Goal: Book appointment/travel/reservation

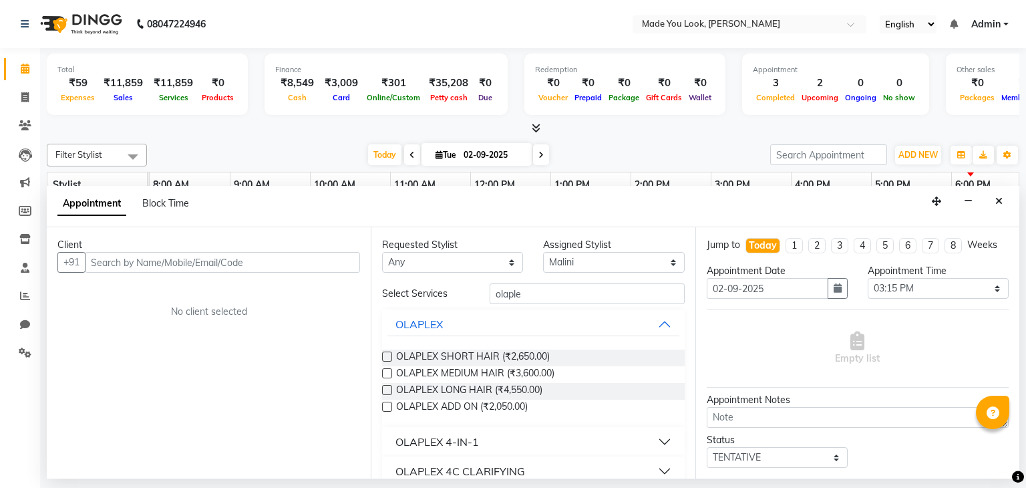
select select "84242"
select select "915"
select select "tentative"
click at [483, 149] on input "02-09-2025" at bounding box center [492, 155] width 67 height 20
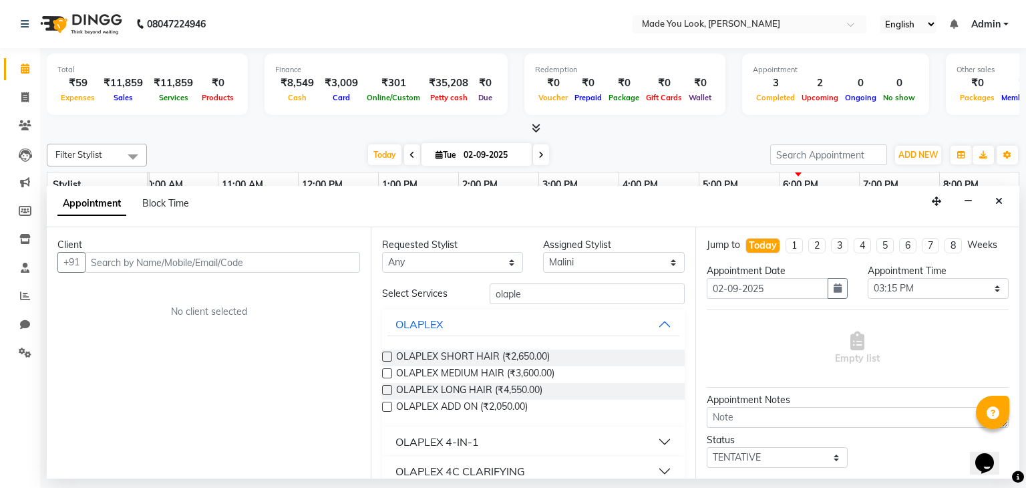
select select "9"
select select "2025"
click at [975, 201] on button "button" at bounding box center [968, 201] width 21 height 21
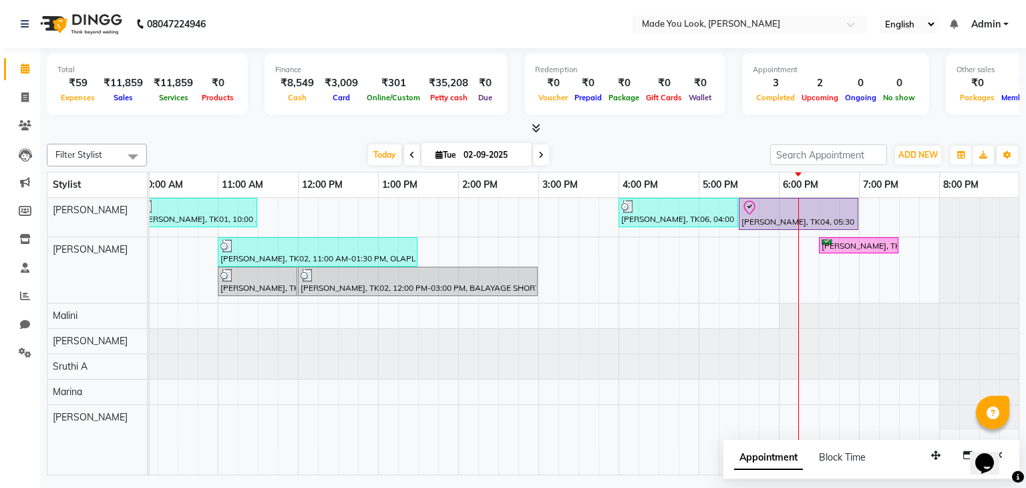
click at [483, 151] on input "02-09-2025" at bounding box center [492, 155] width 67 height 20
select select "9"
select select "2025"
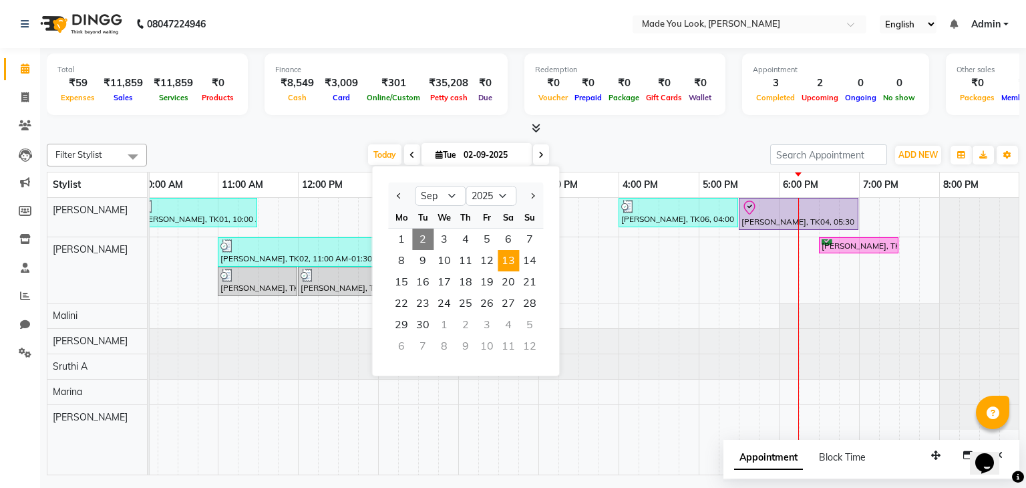
click at [508, 262] on span "13" at bounding box center [508, 260] width 21 height 21
type input "[DATE]"
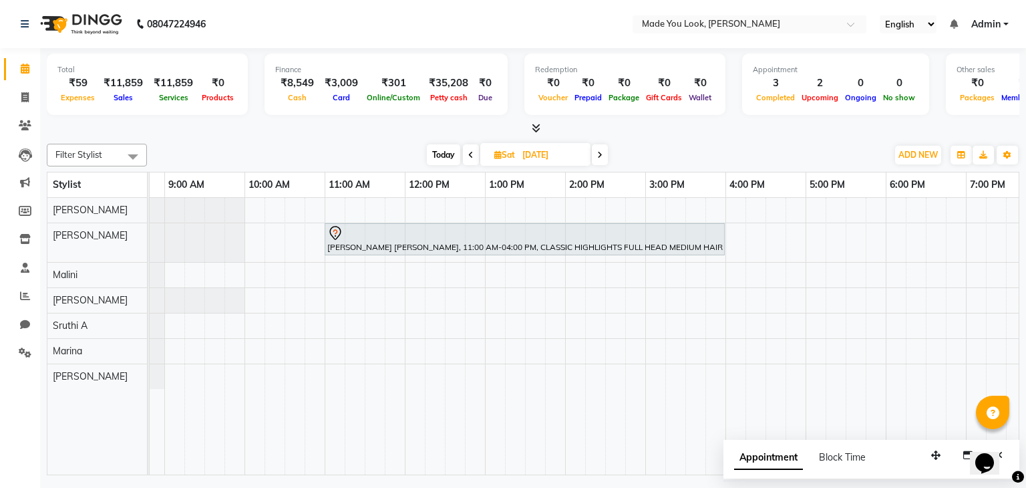
scroll to position [0, 0]
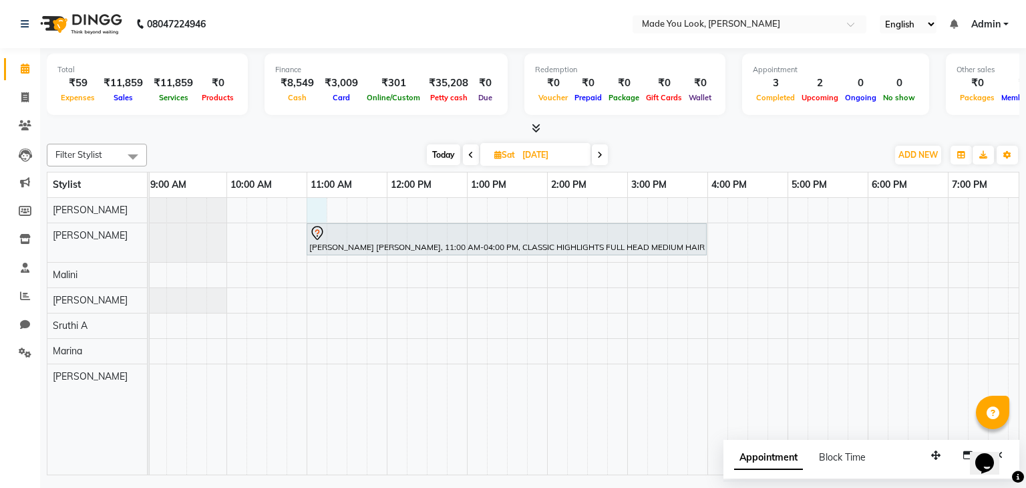
click at [309, 206] on div "[PERSON_NAME] [PERSON_NAME], 11:00 AM-04:00 PM, CLASSIC HIGHLIGHTS FULL HEAD ME…" at bounding box center [587, 336] width 1042 height 277
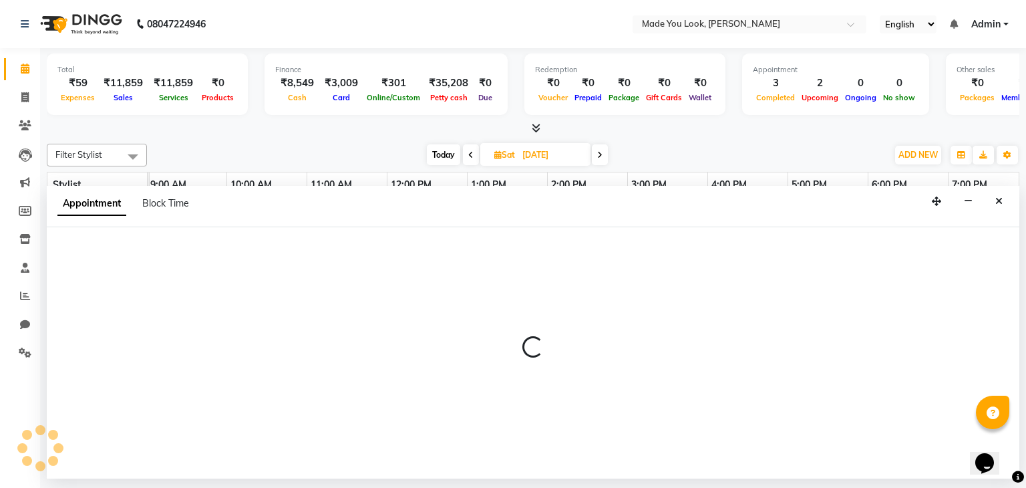
select select "83312"
select select "660"
select select "tentative"
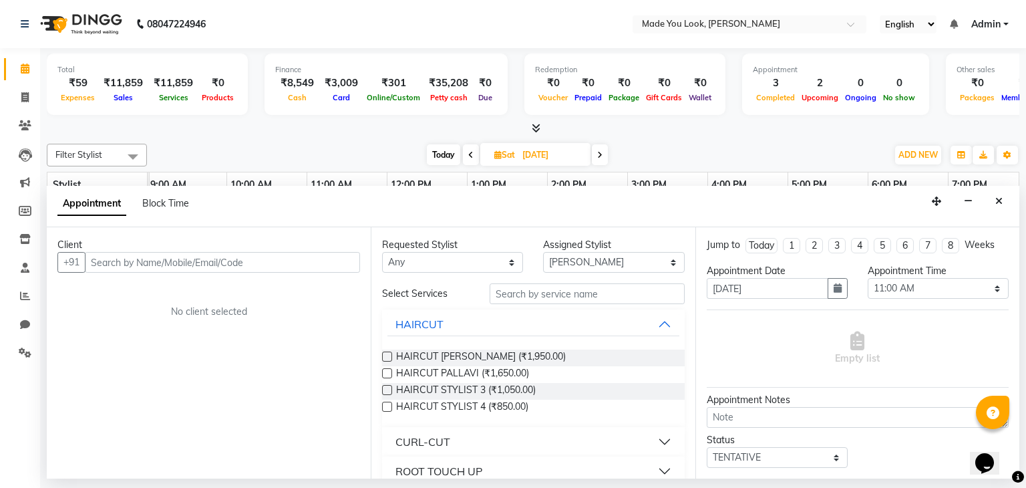
click at [185, 262] on input "text" at bounding box center [222, 262] width 275 height 21
click at [483, 262] on select "Any [PERSON_NAME] [PERSON_NAME] Devi [PERSON_NAME] [PERSON_NAME] A" at bounding box center [452, 262] width 141 height 21
select select "83312"
click at [382, 252] on select "Any [PERSON_NAME] [PERSON_NAME] Devi [PERSON_NAME] [PERSON_NAME] A" at bounding box center [452, 262] width 141 height 21
click at [443, 355] on span "HAIRCUT [PERSON_NAME] (₹1,950.00)" at bounding box center [481, 357] width 170 height 17
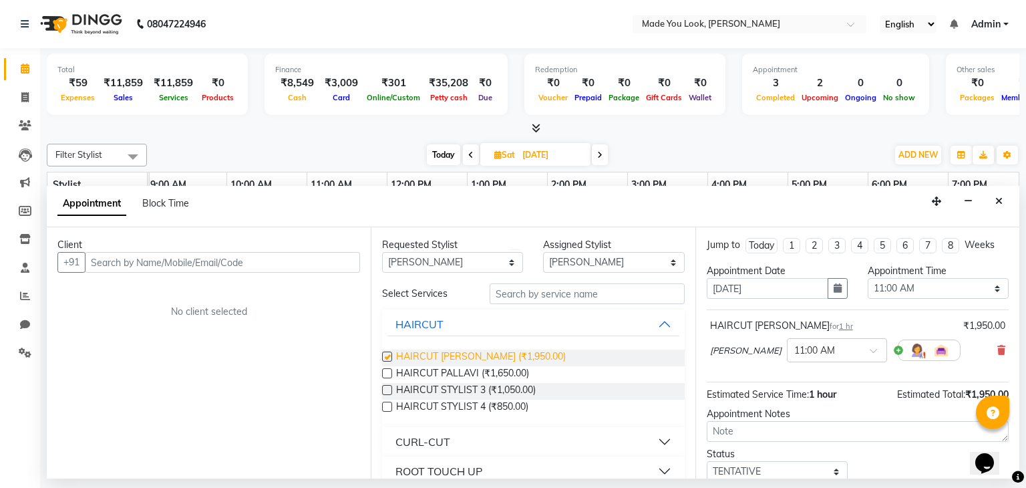
checkbox input "false"
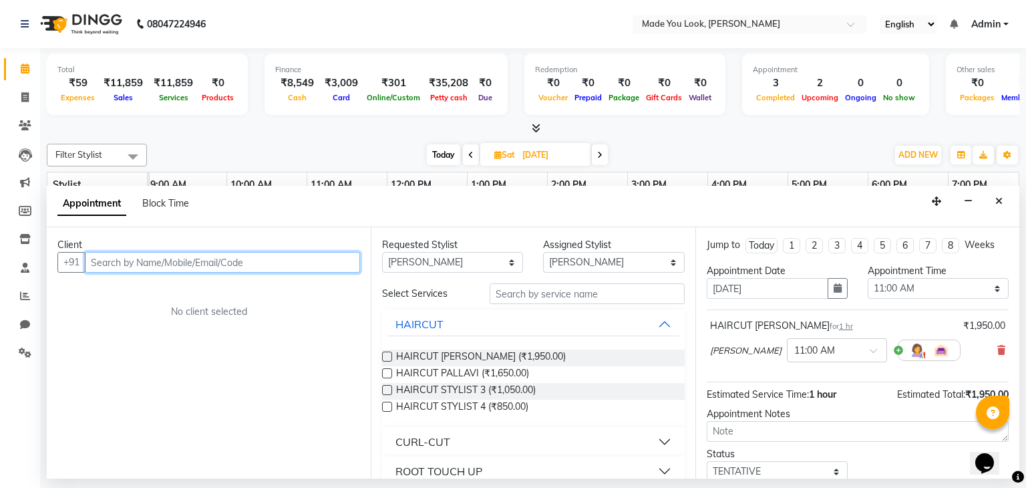
click at [272, 258] on input "text" at bounding box center [222, 262] width 275 height 21
click at [271, 257] on input "text" at bounding box center [222, 262] width 275 height 21
type input "9638452147"
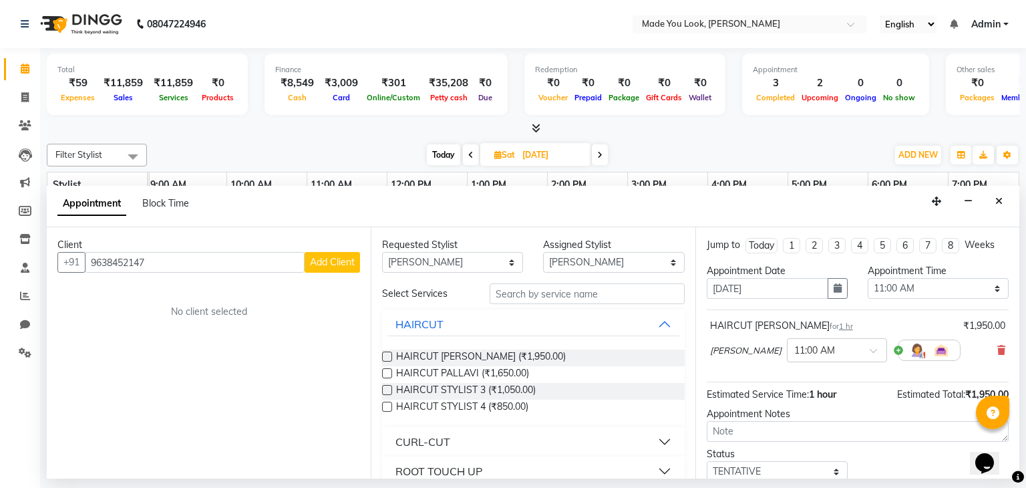
click at [342, 256] on span "Add Client" at bounding box center [332, 262] width 45 height 12
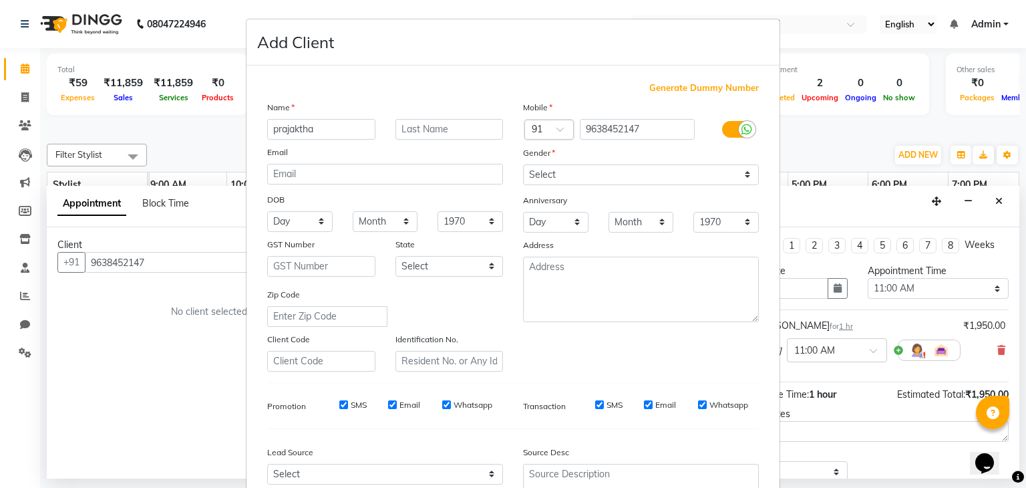
type input "prajaktha"
click at [403, 137] on input "text" at bounding box center [449, 129] width 108 height 21
type input "k"
click at [299, 126] on input "prajaktha" at bounding box center [321, 129] width 108 height 21
type input "[PERSON_NAME]"
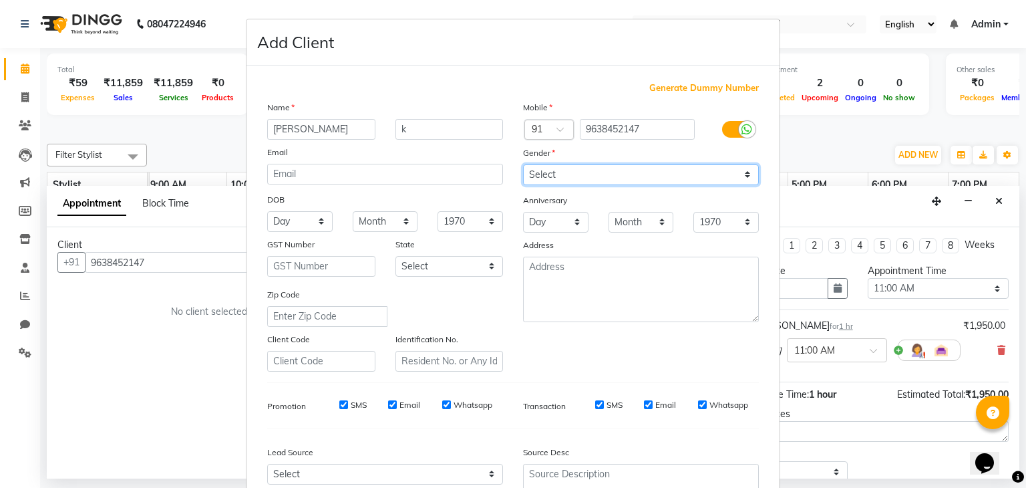
click at [582, 169] on select "Select [DEMOGRAPHIC_DATA] [DEMOGRAPHIC_DATA] Other Prefer Not To Say" at bounding box center [641, 174] width 236 height 21
select select "[DEMOGRAPHIC_DATA]"
click at [523, 165] on select "Select [DEMOGRAPHIC_DATA] [DEMOGRAPHIC_DATA] Other Prefer Not To Say" at bounding box center [641, 174] width 236 height 21
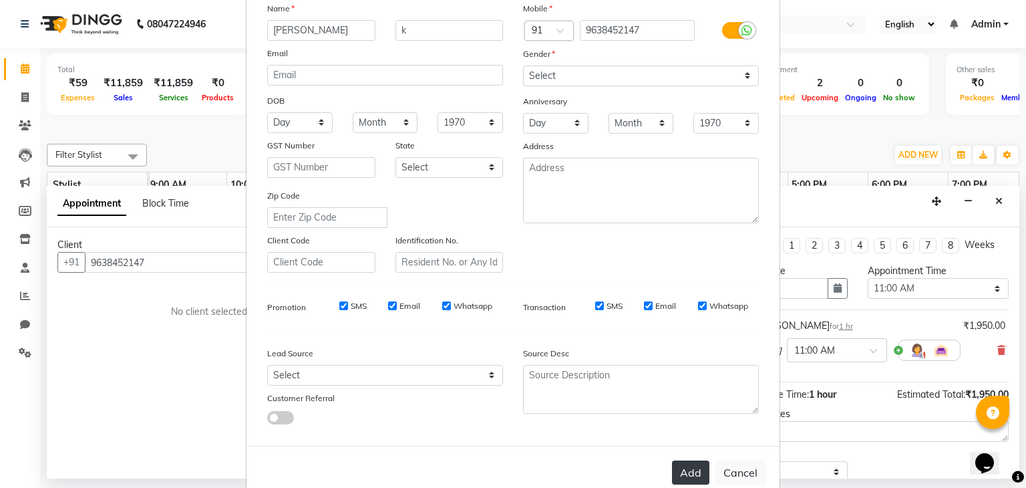
click at [689, 471] on button "Add" at bounding box center [690, 472] width 37 height 24
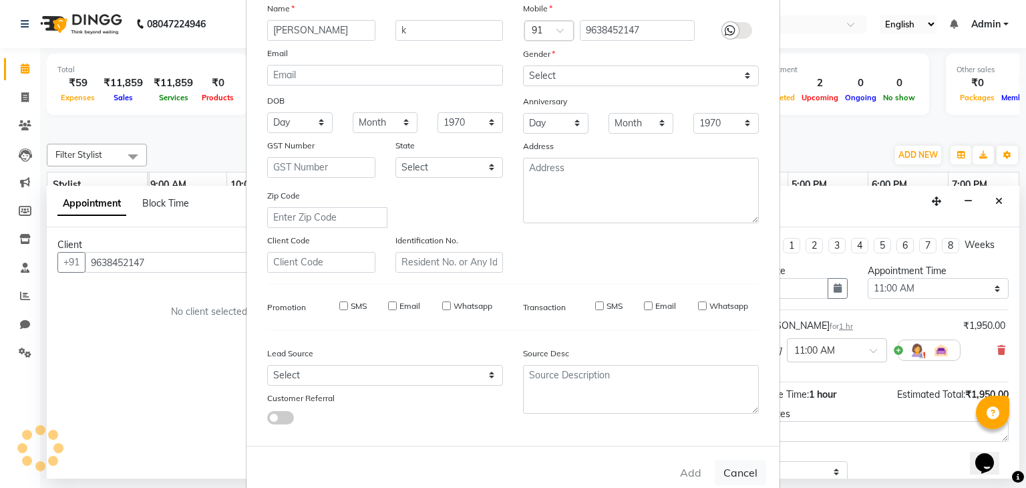
select select
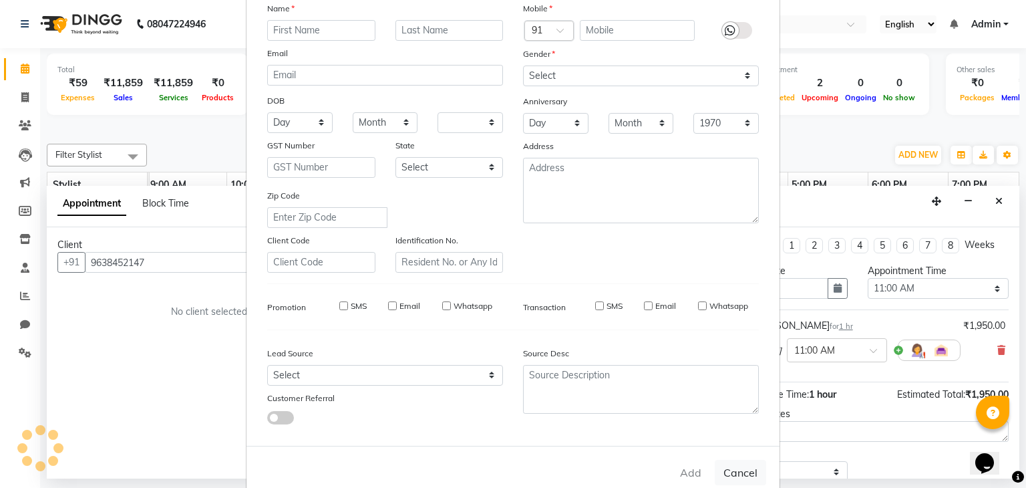
select select
checkbox input "false"
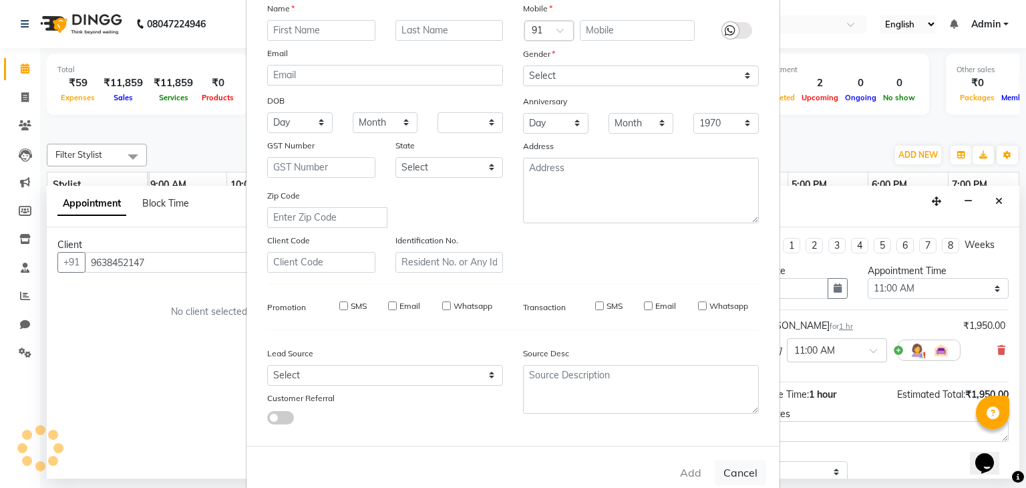
checkbox input "false"
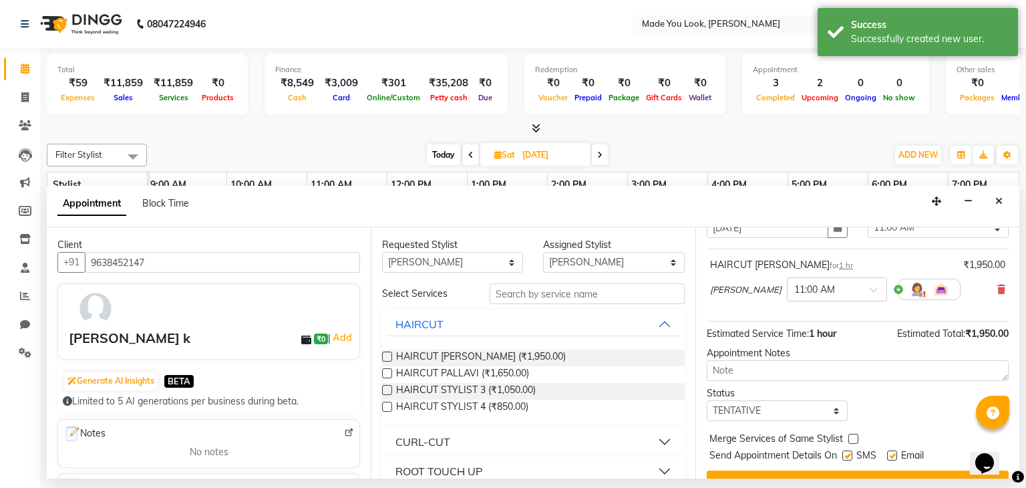
scroll to position [61, 0]
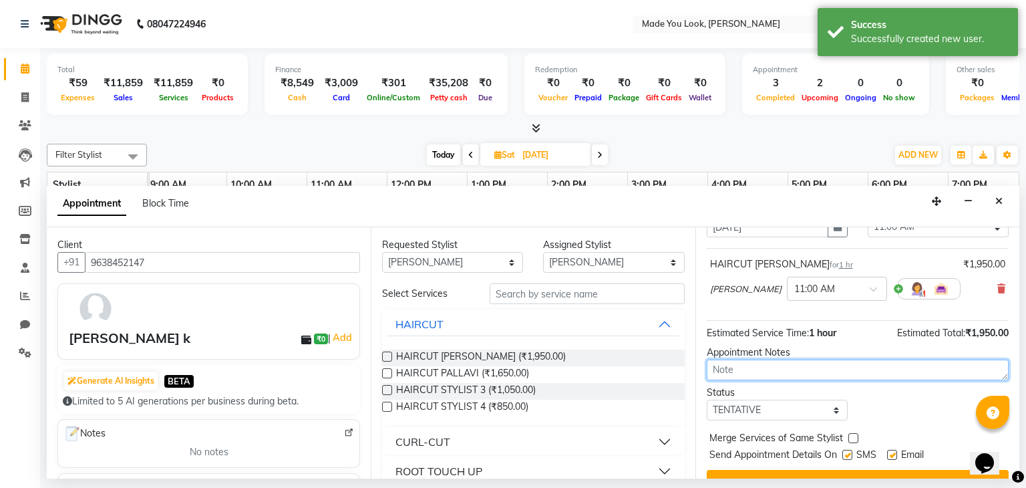
click at [771, 370] on textarea at bounding box center [858, 369] width 302 height 21
type textarea "c"
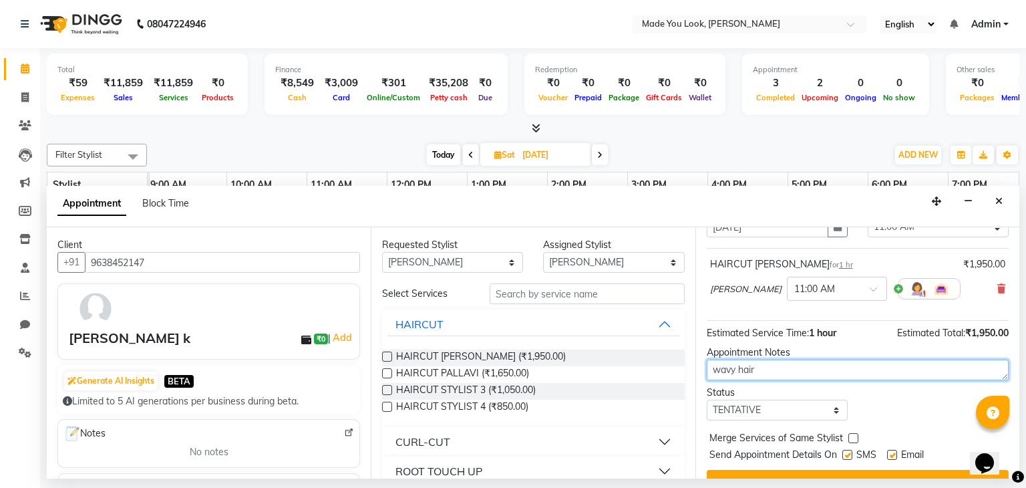
scroll to position [87, 0]
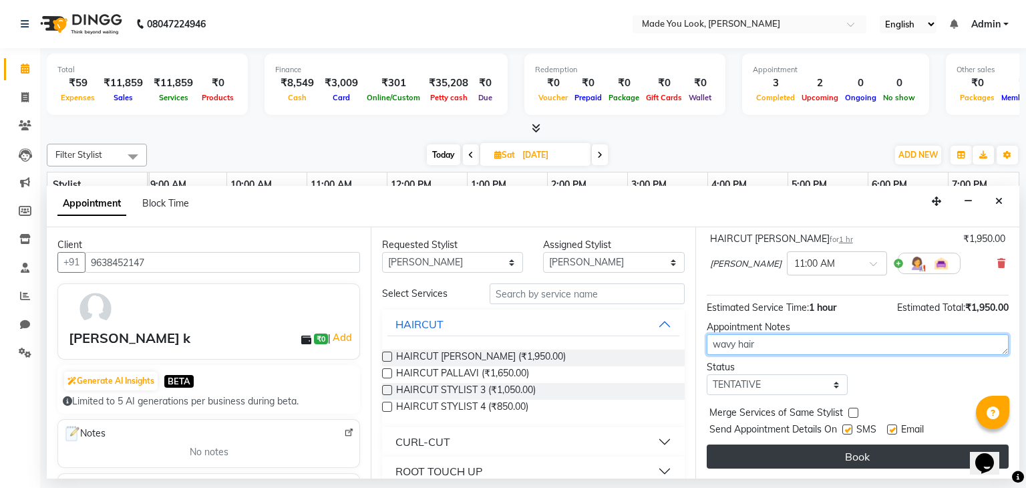
type textarea "wavy hair"
click at [823, 453] on button "Book" at bounding box center [858, 456] width 302 height 24
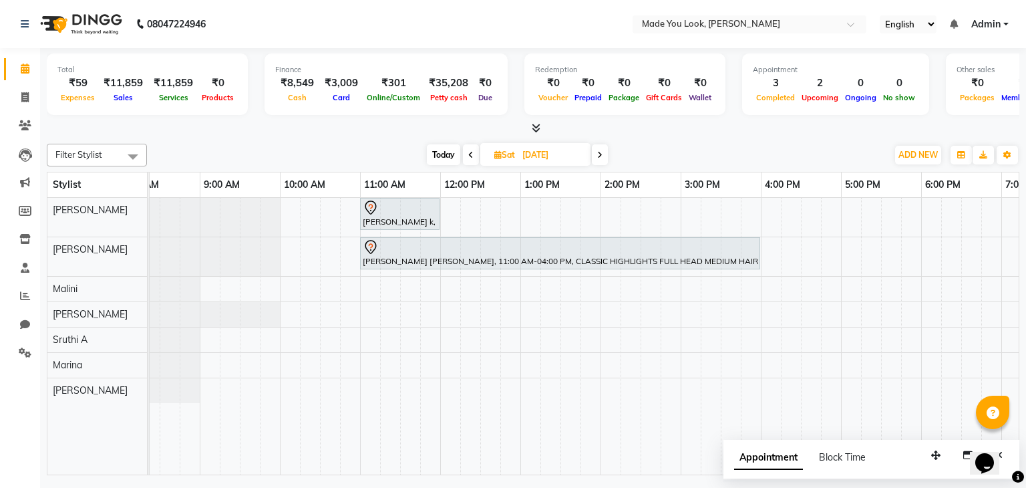
scroll to position [0, 29]
click at [285, 218] on div "[PERSON_NAME] k, 11:00 AM-12:00 PM, HAIRCUT [PERSON_NAME] [PERSON_NAME], 11:00 …" at bounding box center [641, 336] width 1042 height 277
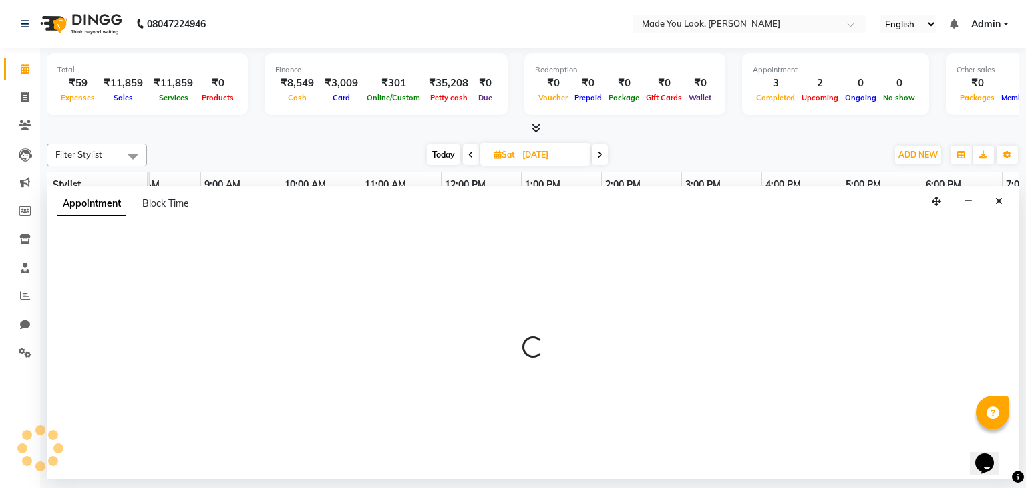
select select "83312"
select select "600"
select select "tentative"
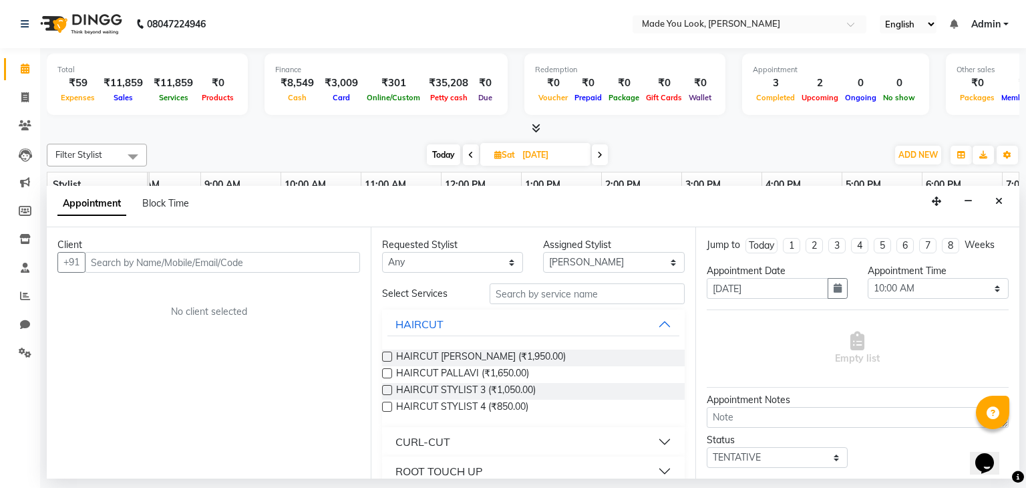
click at [192, 330] on div "Client +91 No client selected" at bounding box center [209, 352] width 324 height 251
click at [159, 270] on input "text" at bounding box center [222, 262] width 275 height 21
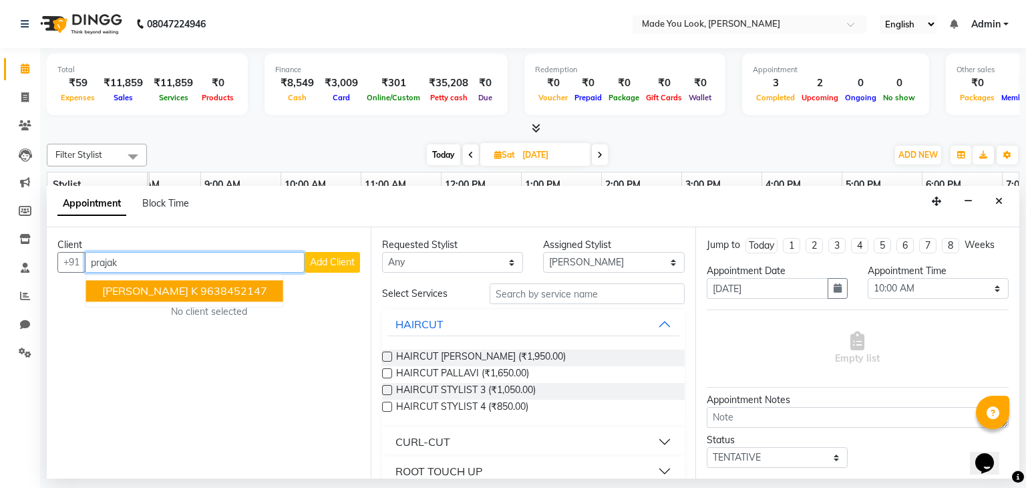
click at [200, 290] on ngb-highlight "9638452147" at bounding box center [233, 290] width 67 height 13
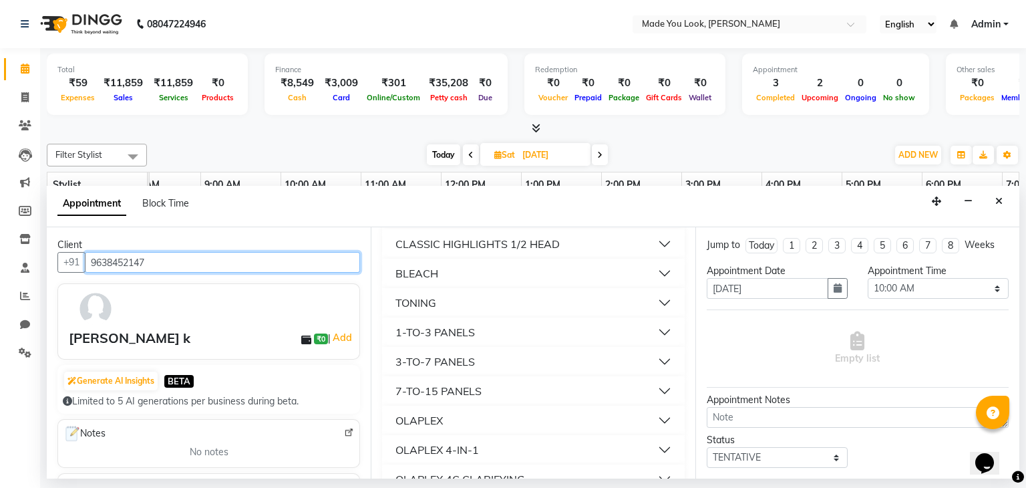
scroll to position [358, 0]
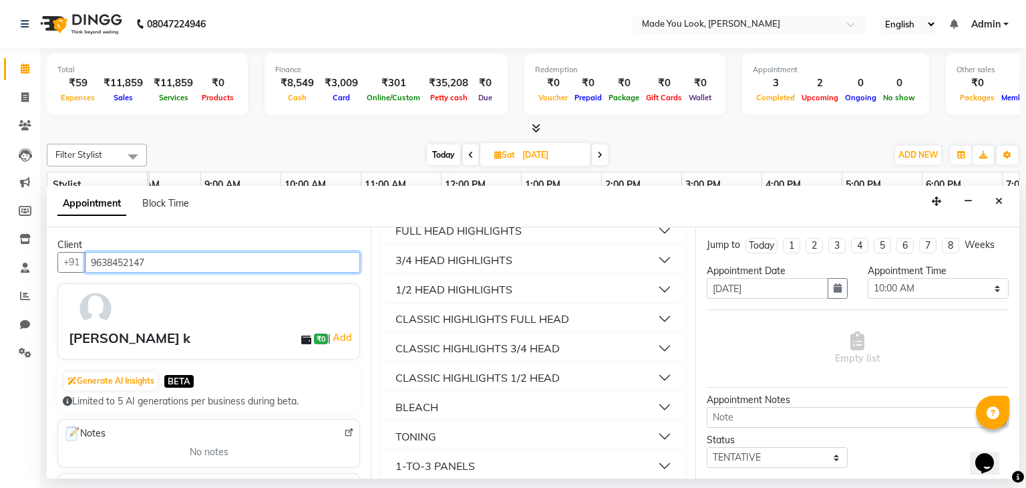
type input "9638452147"
click at [459, 403] on button "BLEACH" at bounding box center [532, 407] width 291 height 24
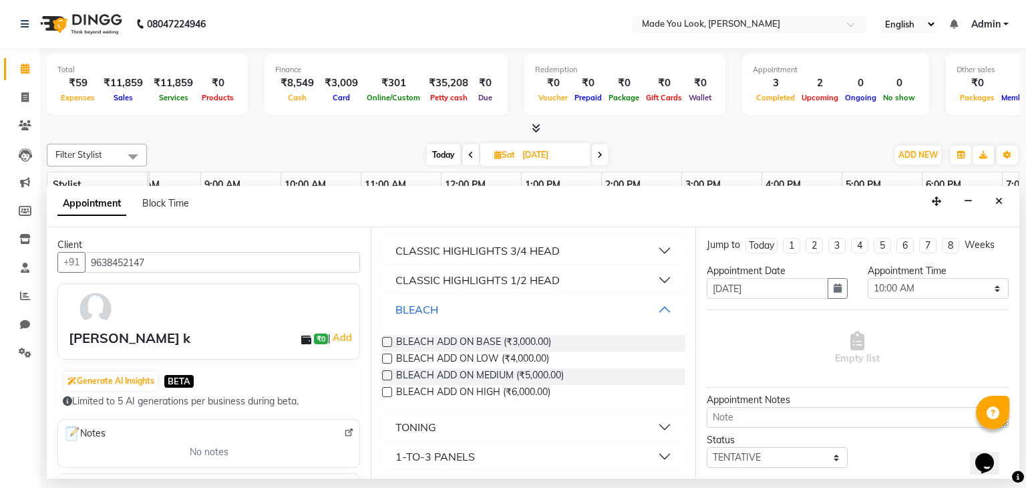
scroll to position [456, 0]
click at [481, 357] on span "BLEACH ADD ON LOW (₹4,000.00)" at bounding box center [472, 359] width 153 height 17
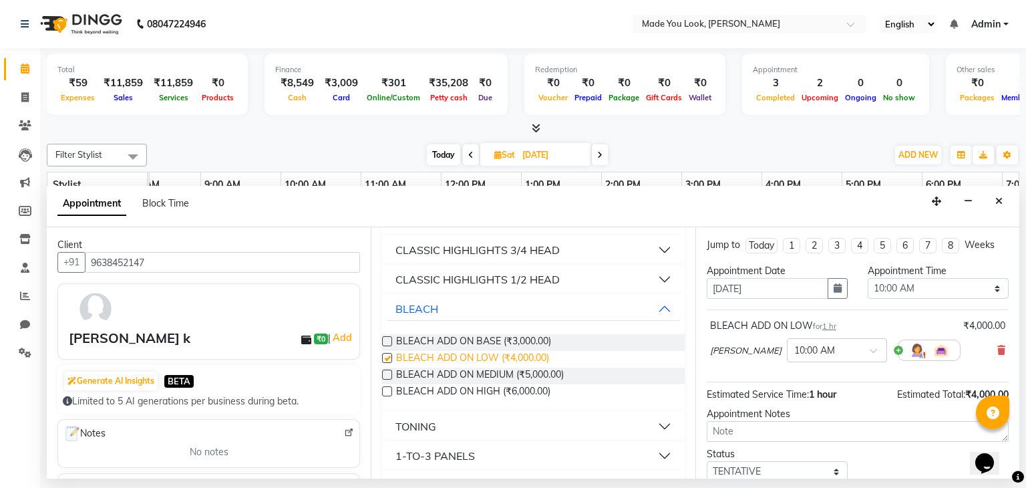
checkbox input "false"
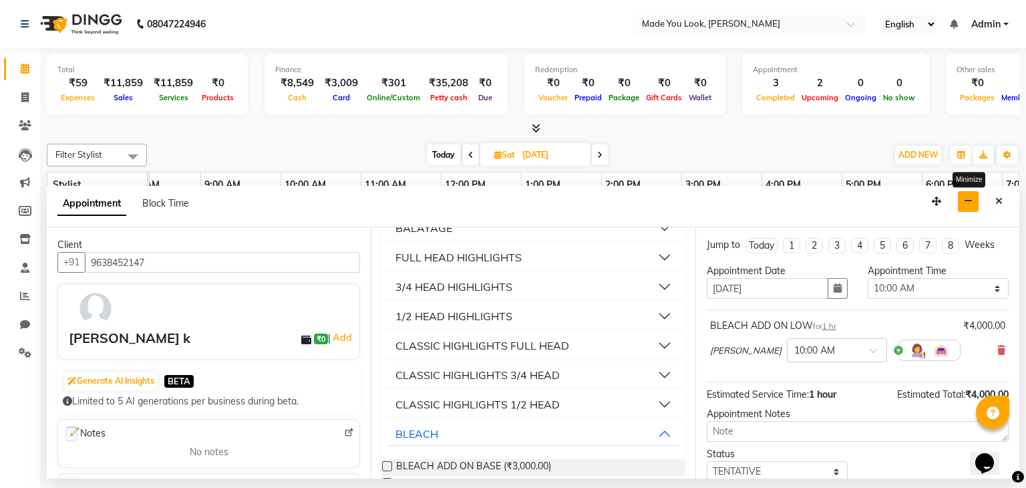
click at [974, 200] on button "button" at bounding box center [968, 201] width 21 height 21
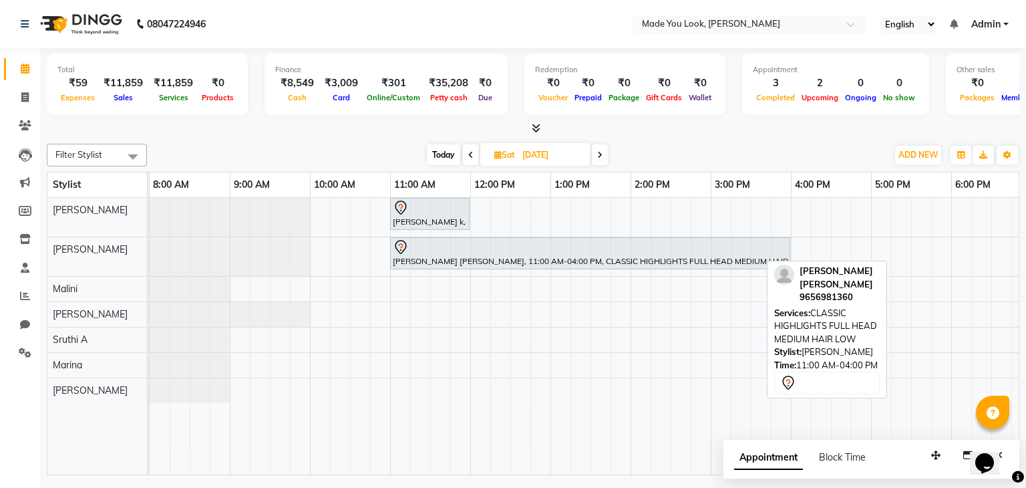
scroll to position [0, 1]
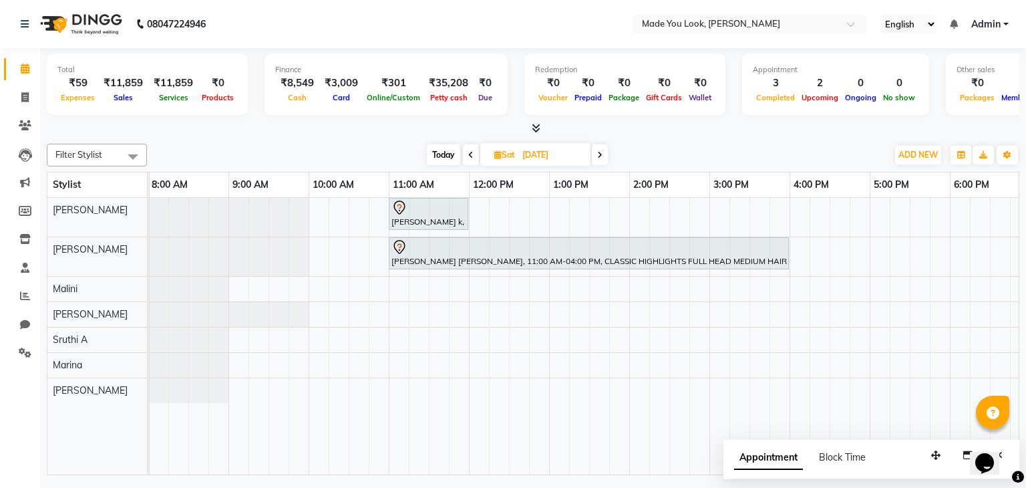
click at [883, 453] on div "Appointment Block Time" at bounding box center [871, 459] width 296 height 41
click at [962, 451] on button "button" at bounding box center [967, 455] width 21 height 21
select select "83312"
select select "600"
select select "tentative"
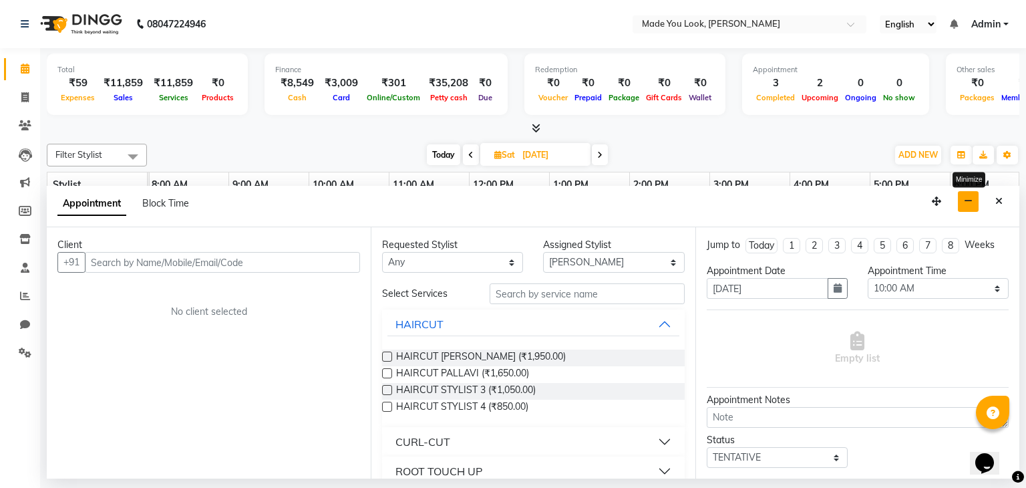
click at [963, 196] on button "button" at bounding box center [968, 201] width 21 height 21
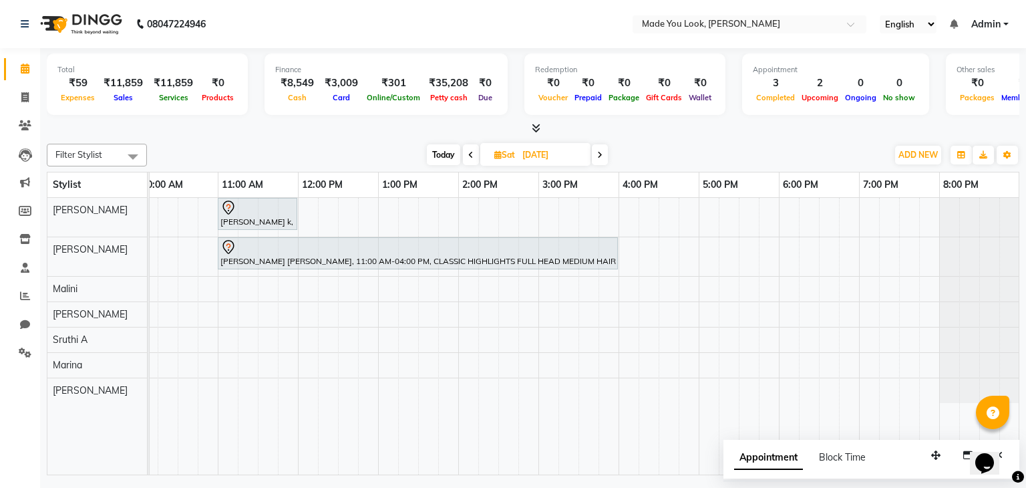
scroll to position [0, 0]
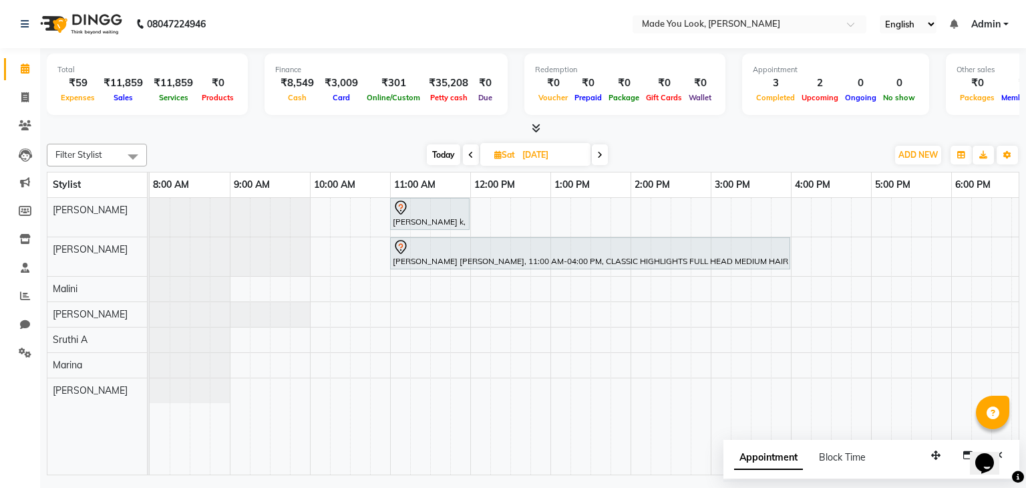
click at [600, 151] on icon at bounding box center [599, 155] width 5 height 8
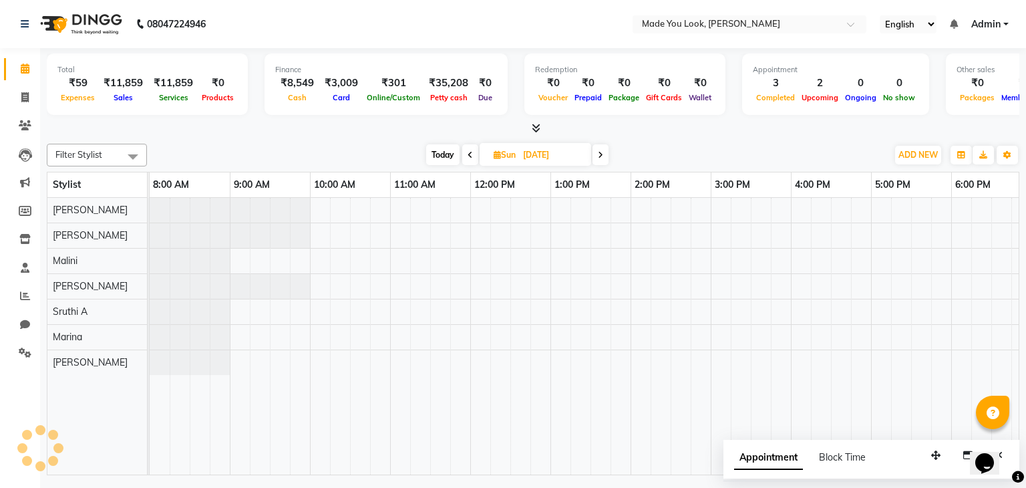
scroll to position [0, 172]
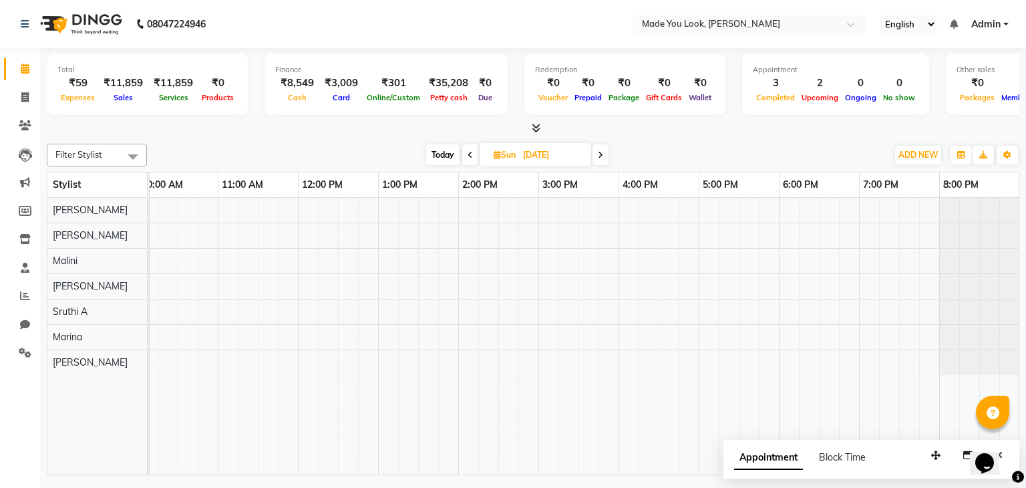
click at [467, 153] on icon at bounding box center [469, 155] width 5 height 8
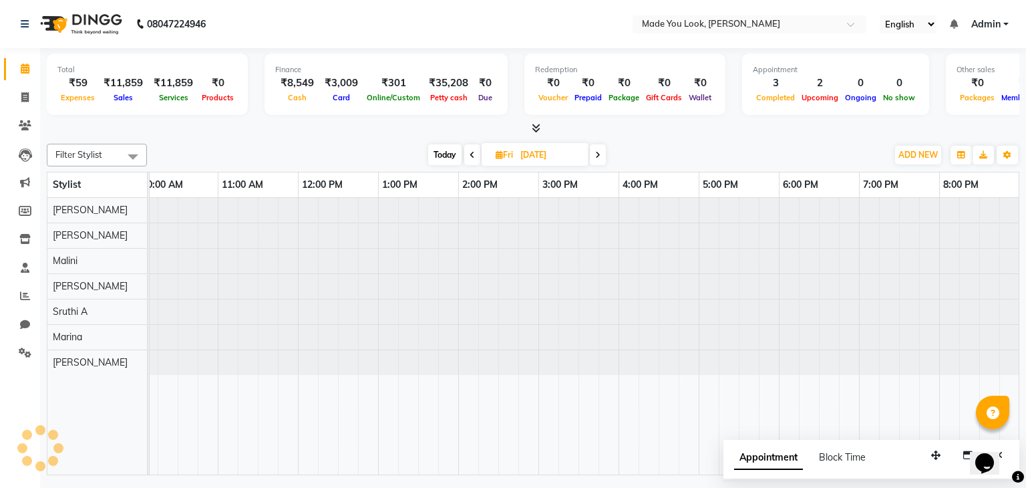
scroll to position [0, 0]
click at [467, 153] on span at bounding box center [472, 154] width 16 height 21
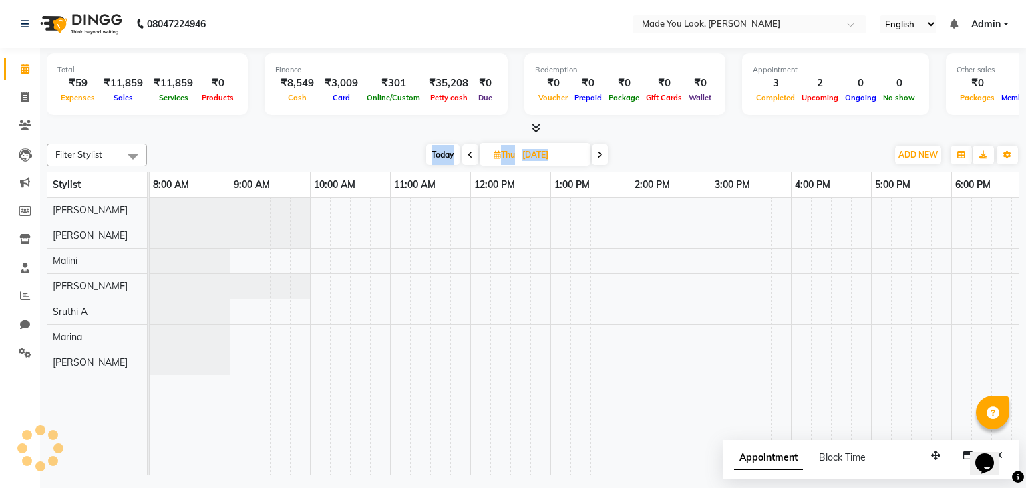
scroll to position [0, 172]
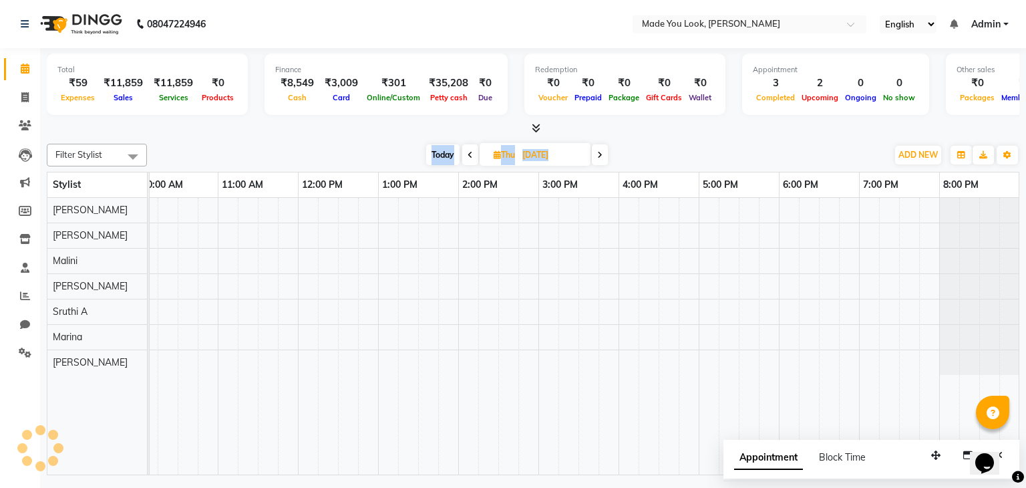
click at [467, 153] on icon at bounding box center [469, 155] width 5 height 8
click at [606, 157] on span at bounding box center [602, 154] width 16 height 21
click at [472, 153] on span at bounding box center [470, 154] width 16 height 21
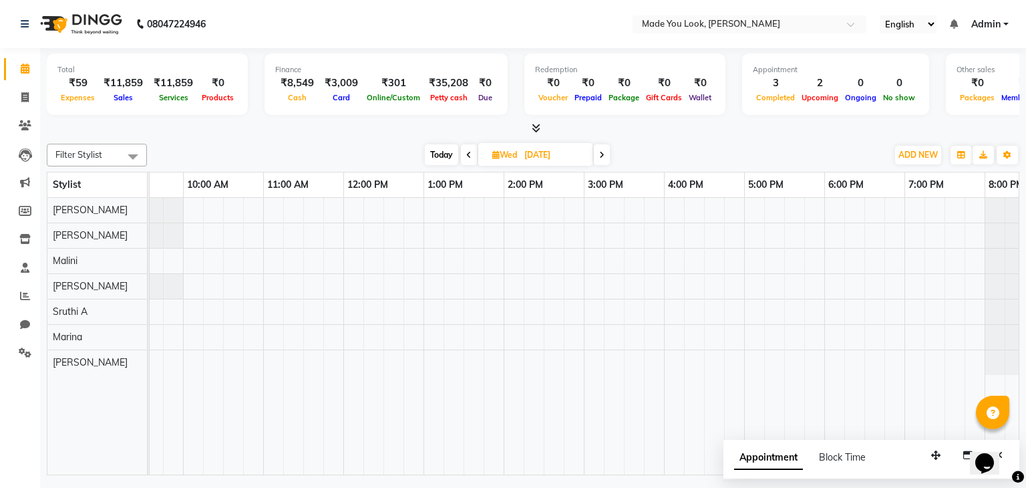
scroll to position [0, 128]
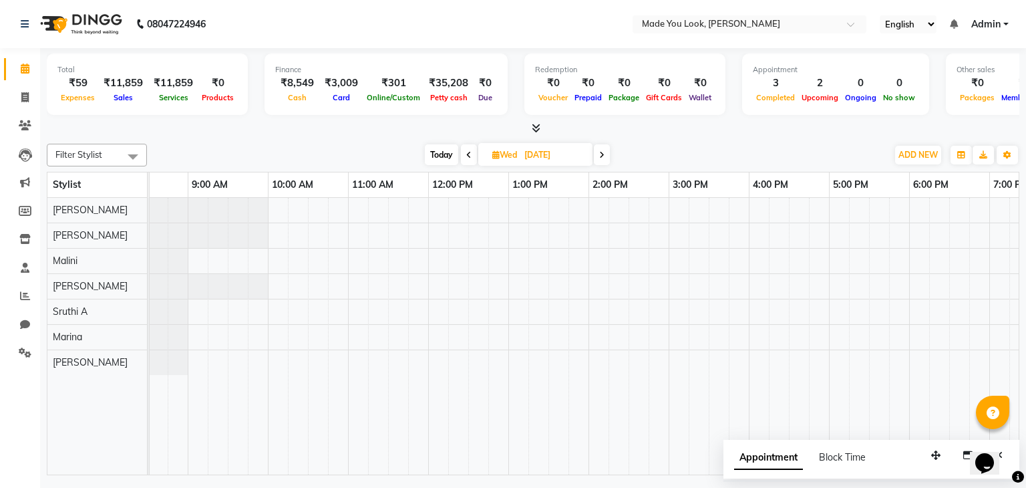
click at [602, 156] on icon at bounding box center [601, 155] width 5 height 8
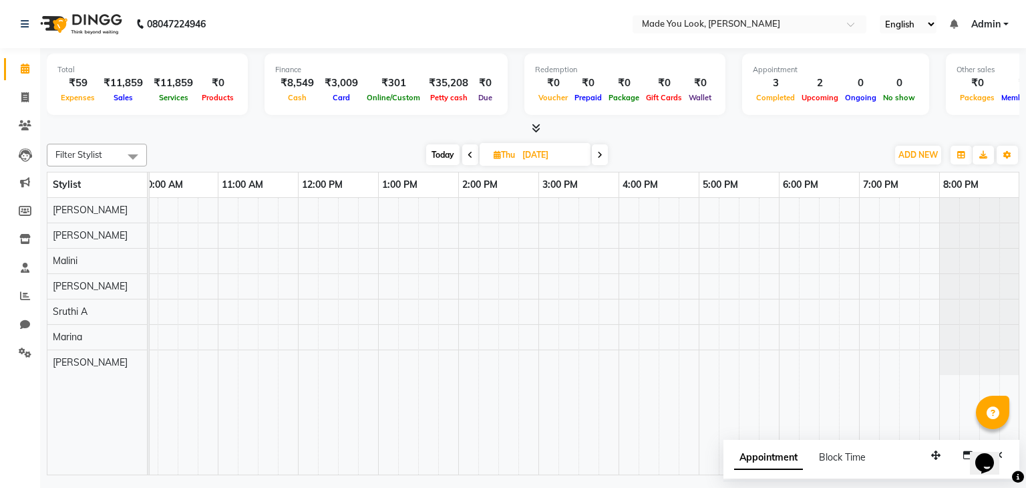
click at [467, 151] on icon at bounding box center [469, 155] width 5 height 8
click at [604, 152] on icon at bounding box center [601, 155] width 5 height 8
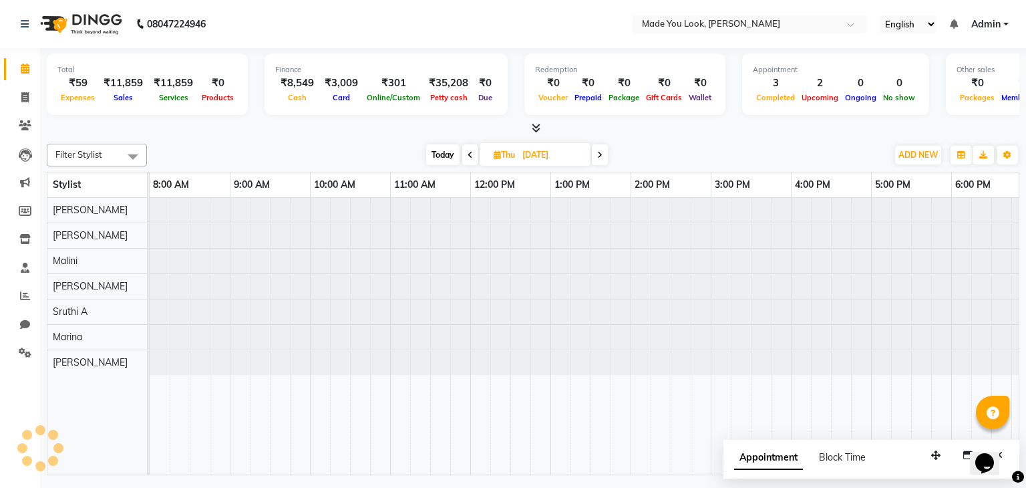
click at [604, 152] on span at bounding box center [600, 154] width 16 height 21
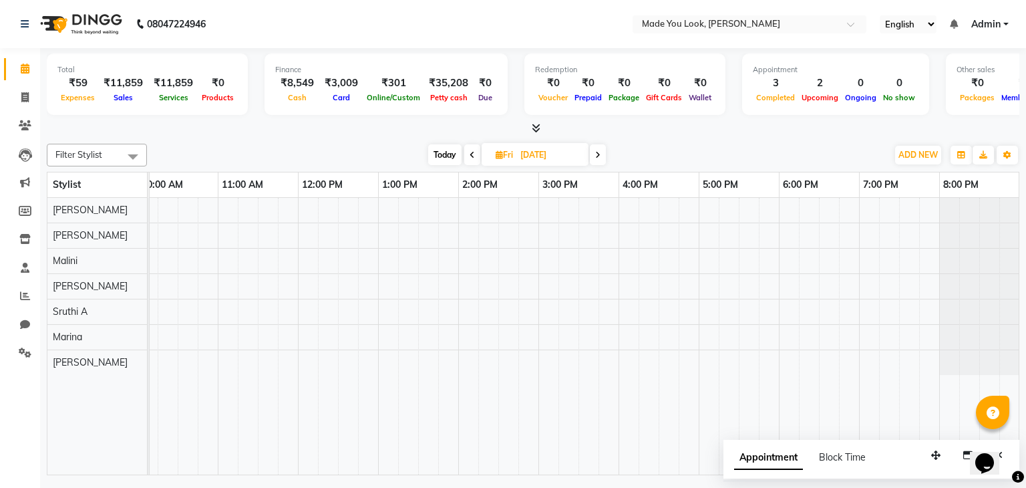
click at [604, 152] on span at bounding box center [598, 154] width 16 height 21
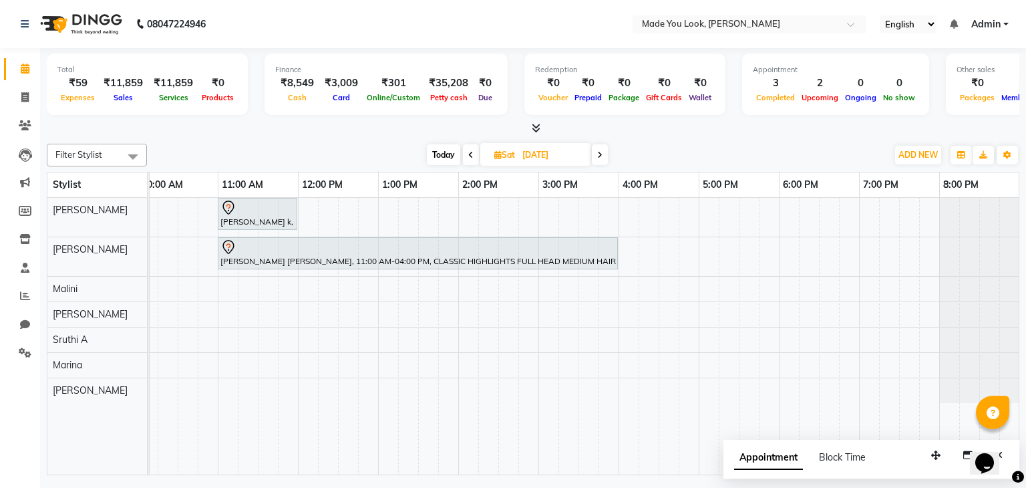
click at [604, 152] on span at bounding box center [600, 154] width 16 height 21
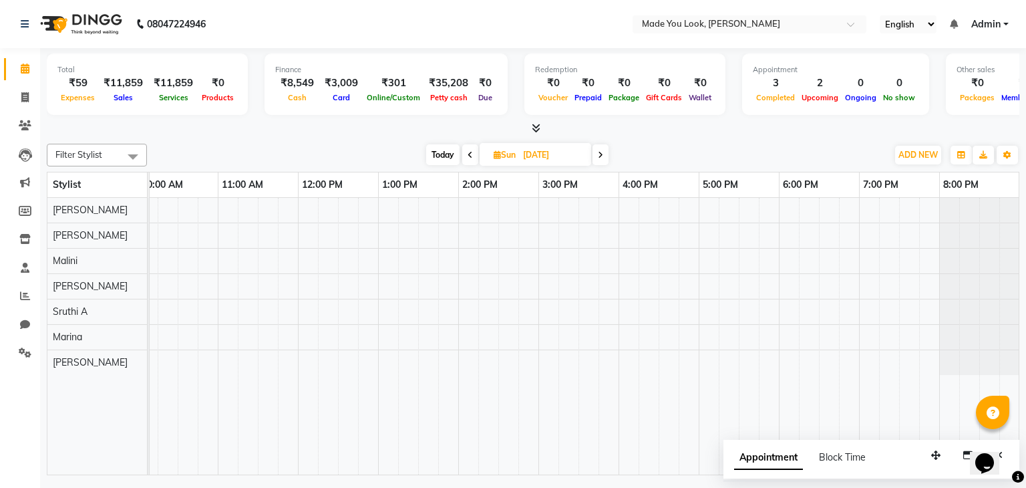
click at [470, 154] on icon at bounding box center [469, 155] width 5 height 8
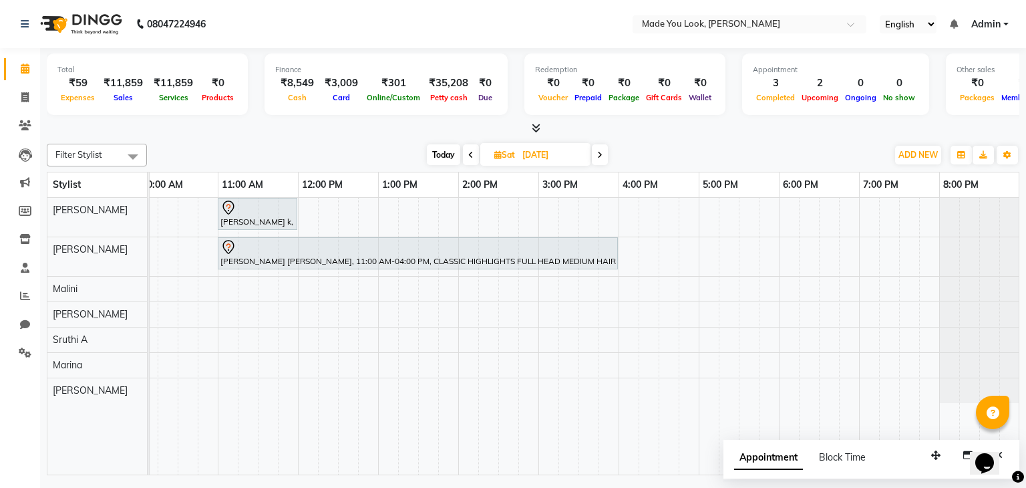
click at [470, 154] on icon at bounding box center [470, 155] width 5 height 8
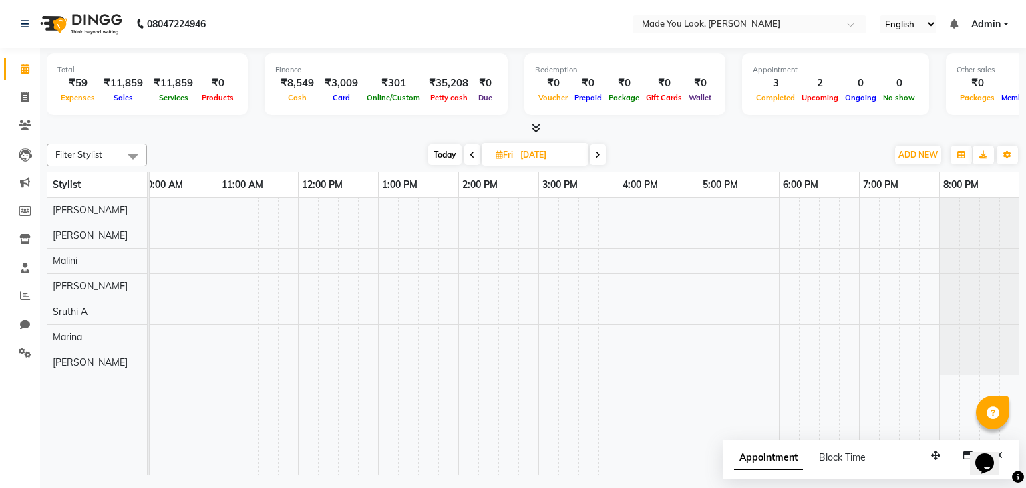
click at [470, 154] on icon at bounding box center [471, 155] width 5 height 8
click at [470, 154] on icon at bounding box center [469, 155] width 5 height 8
click at [443, 150] on span "Today" at bounding box center [441, 154] width 33 height 21
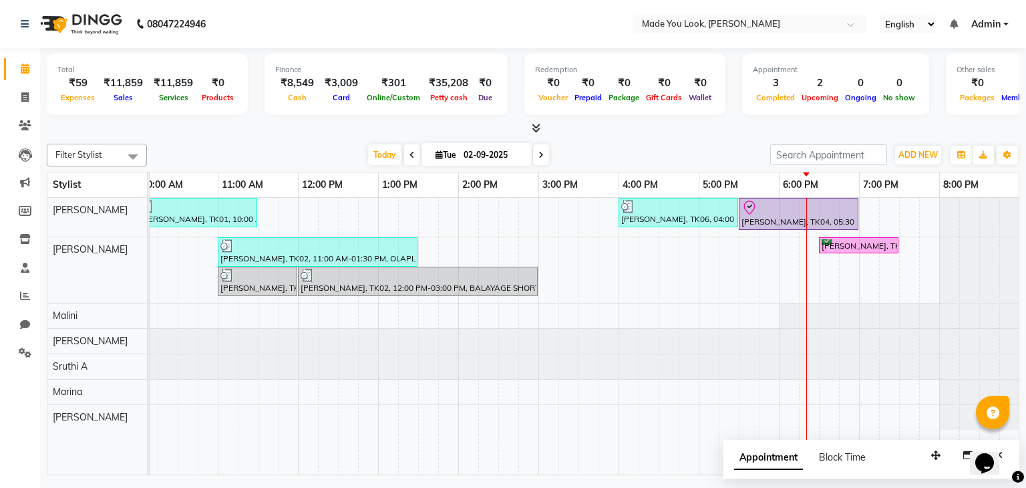
click at [538, 156] on icon at bounding box center [540, 155] width 5 height 8
type input "[DATE]"
